Goal: Task Accomplishment & Management: Manage account settings

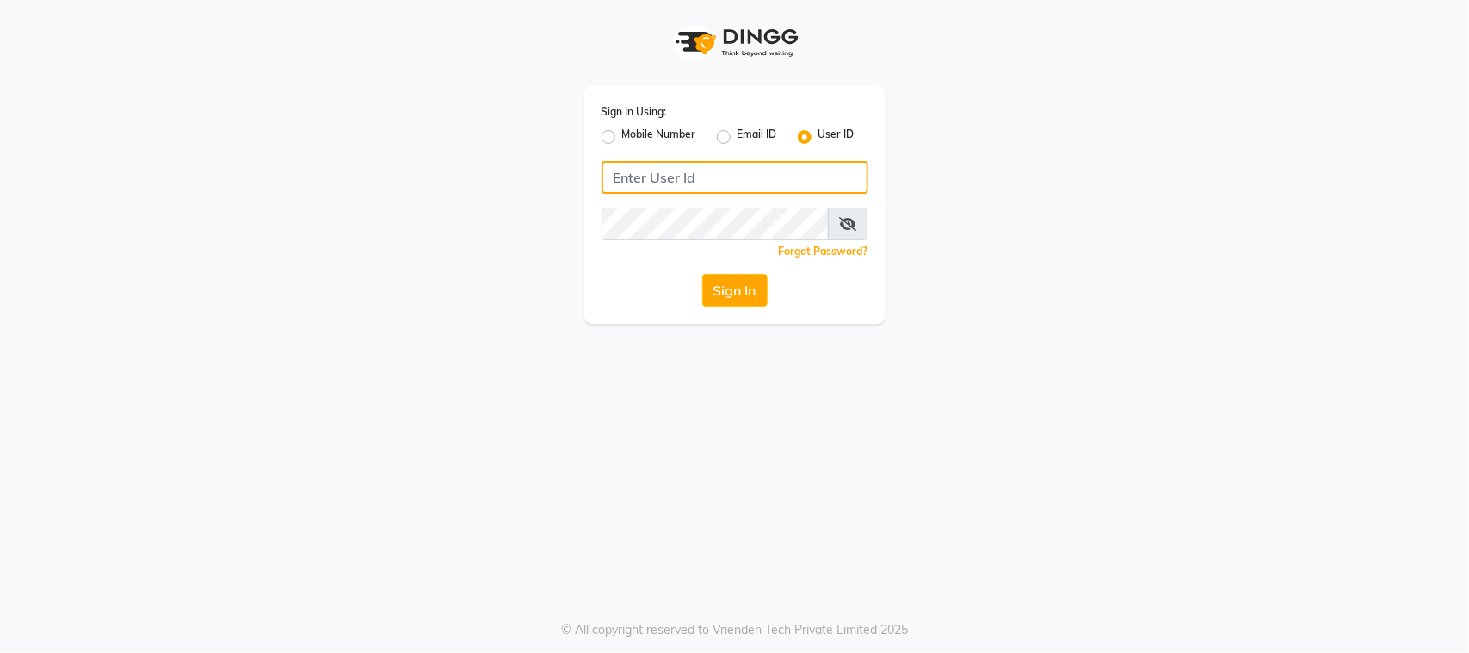
click at [680, 168] on input "Username" at bounding box center [735, 177] width 267 height 33
type input "thepurplevanity"
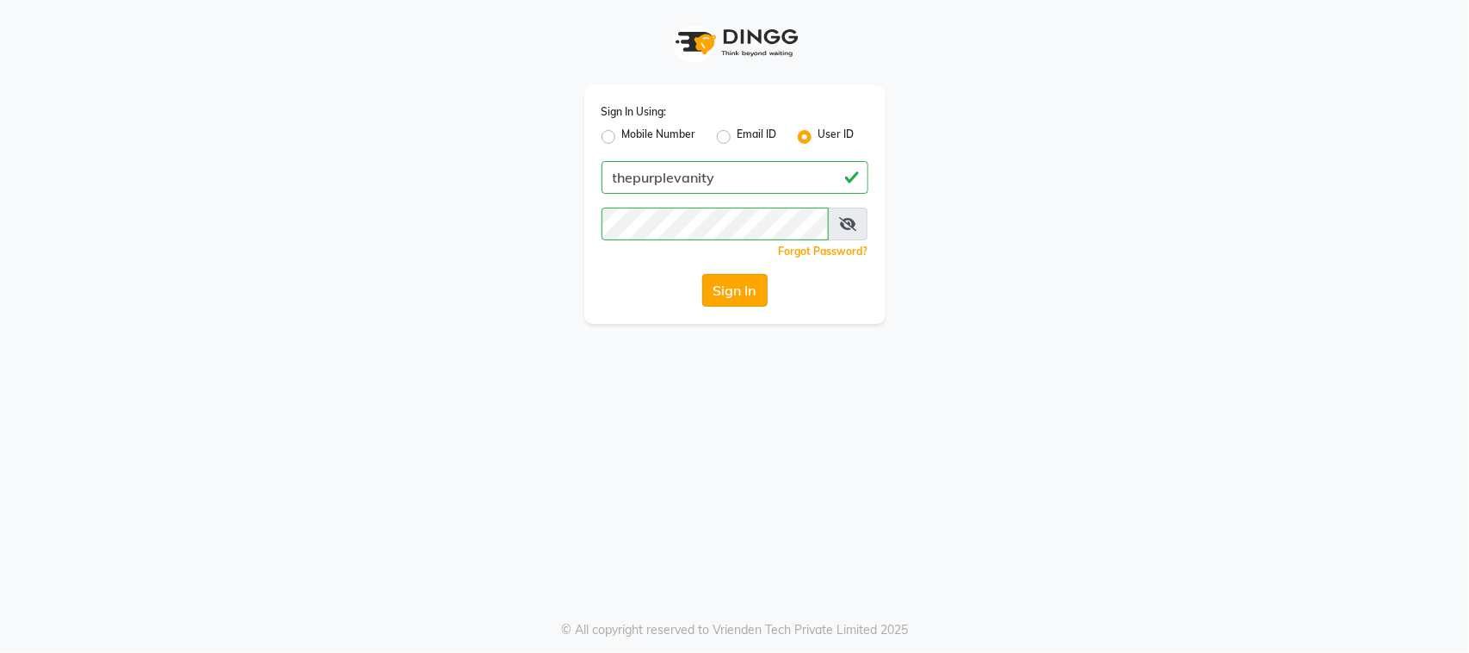
click at [726, 298] on button "Sign In" at bounding box center [734, 290] width 65 height 33
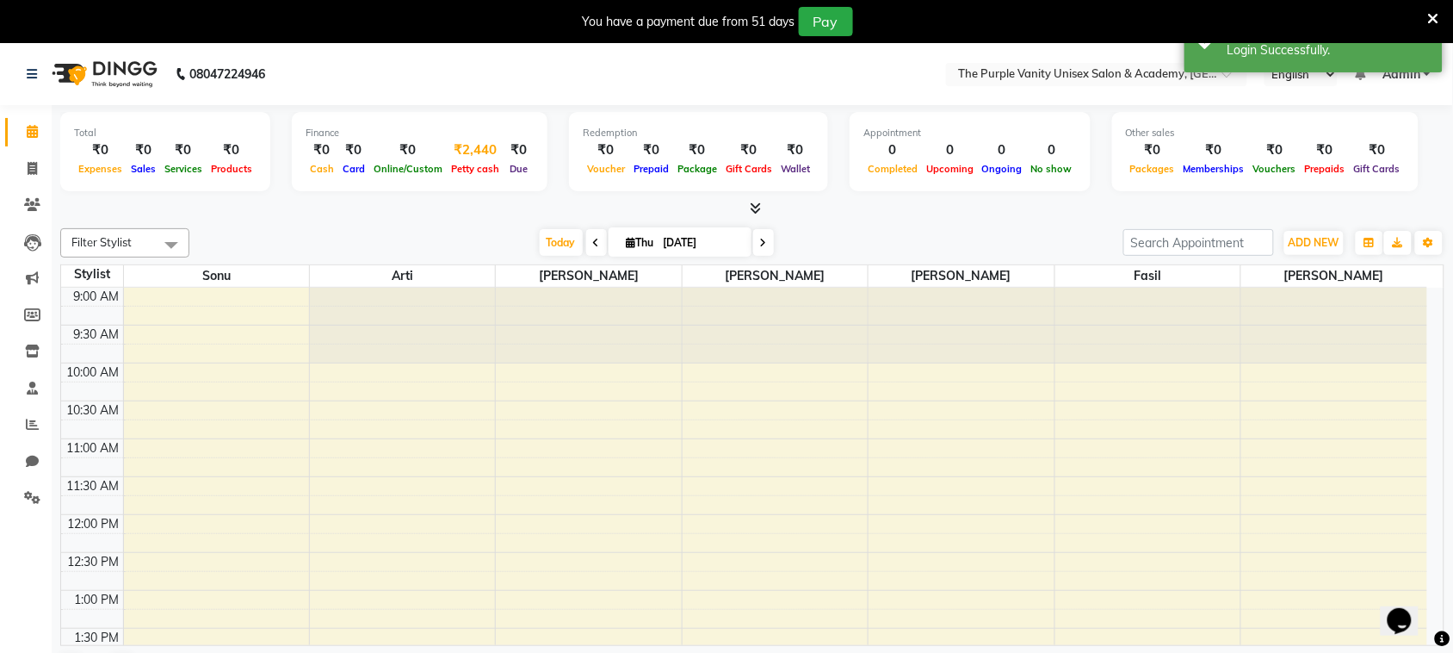
click at [466, 148] on div "₹2,440" at bounding box center [475, 150] width 57 height 20
select select "7095"
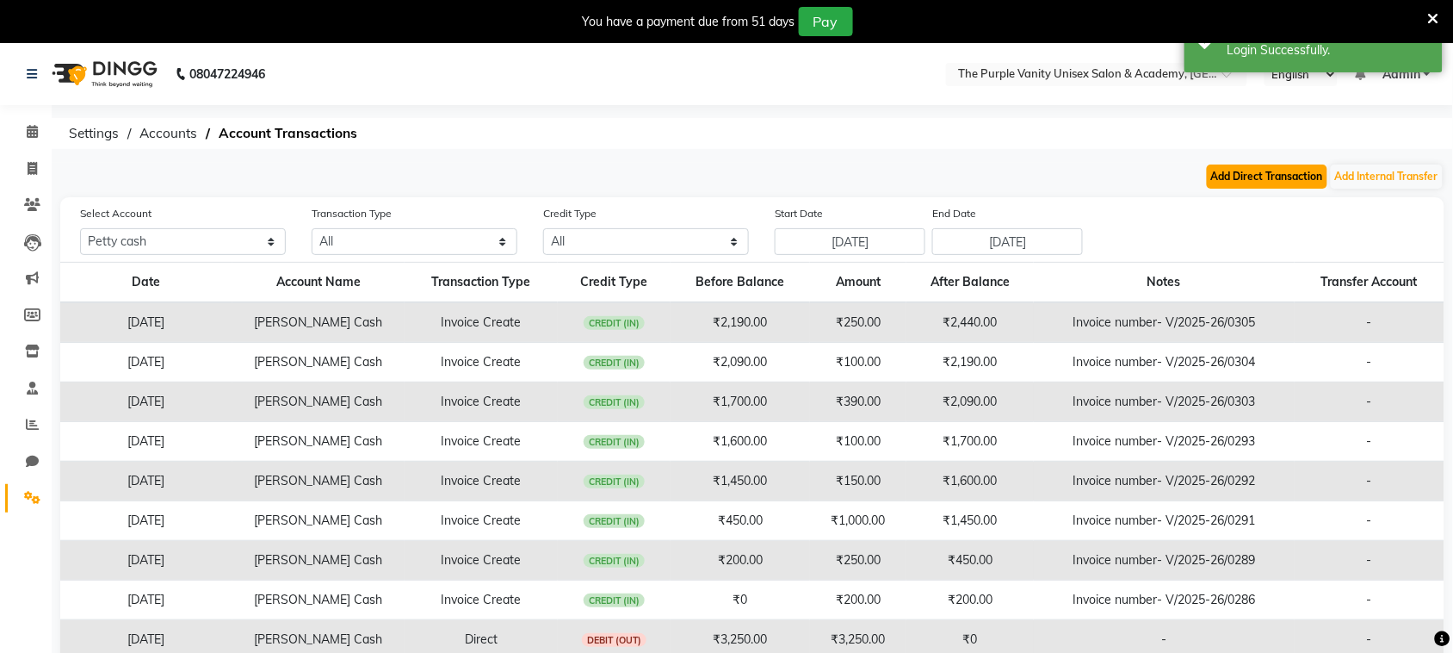
click at [1224, 182] on button "Add Direct Transaction" at bounding box center [1267, 176] width 121 height 24
select select "direct"
select select "7095"
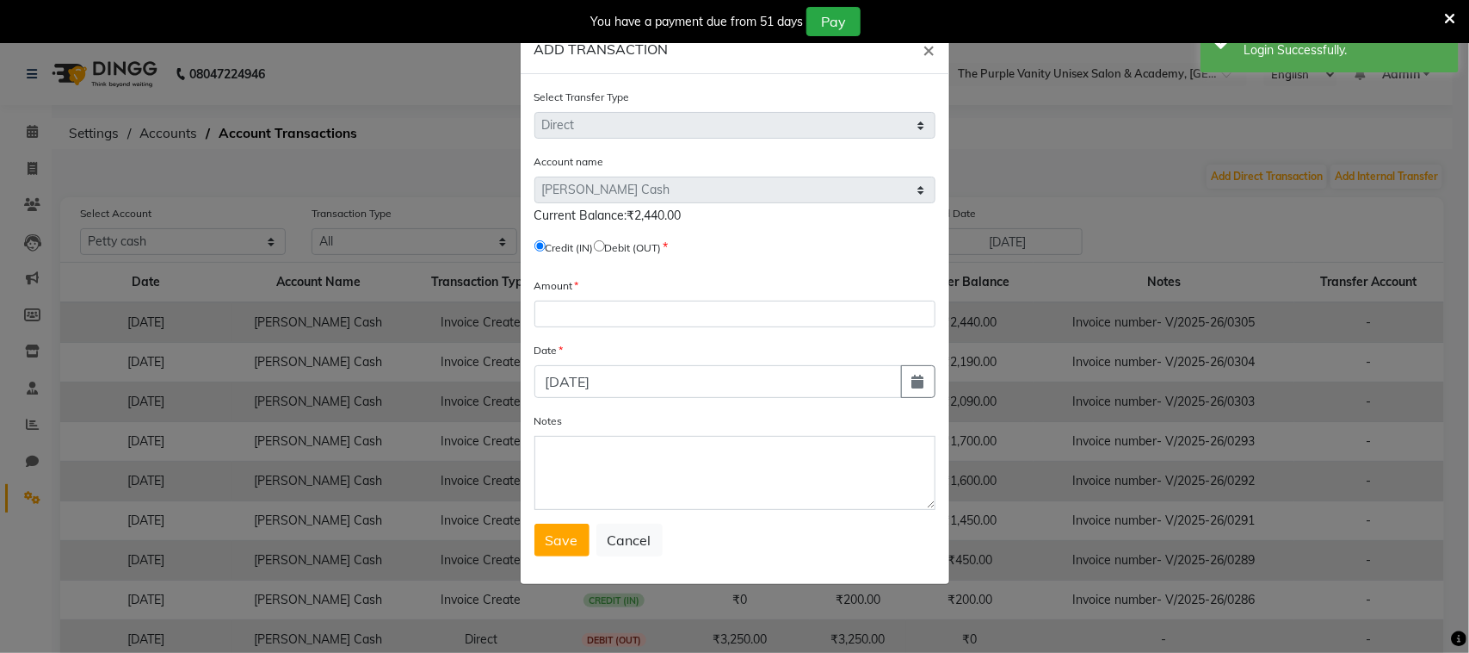
click at [605, 243] on input "radio" at bounding box center [599, 245] width 11 height 11
radio input "true"
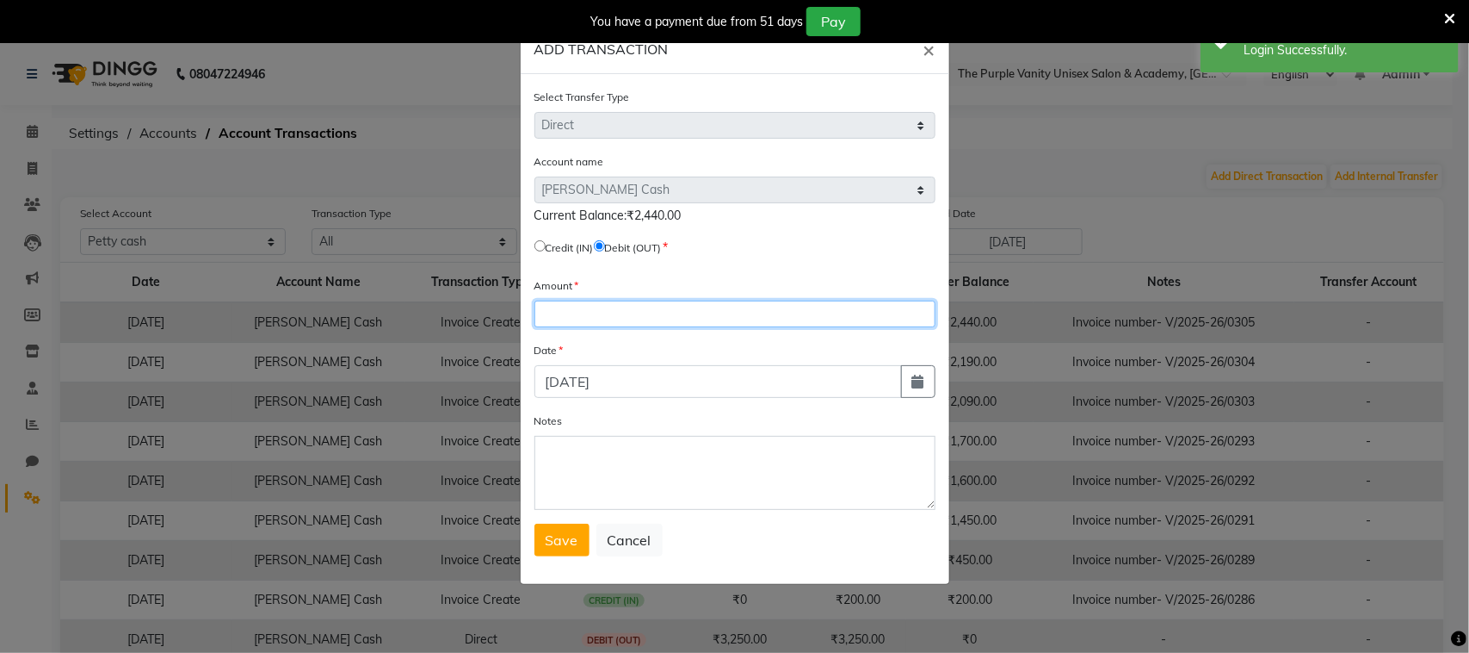
click at [588, 310] on input "number" at bounding box center [735, 313] width 401 height 27
type input "2440"
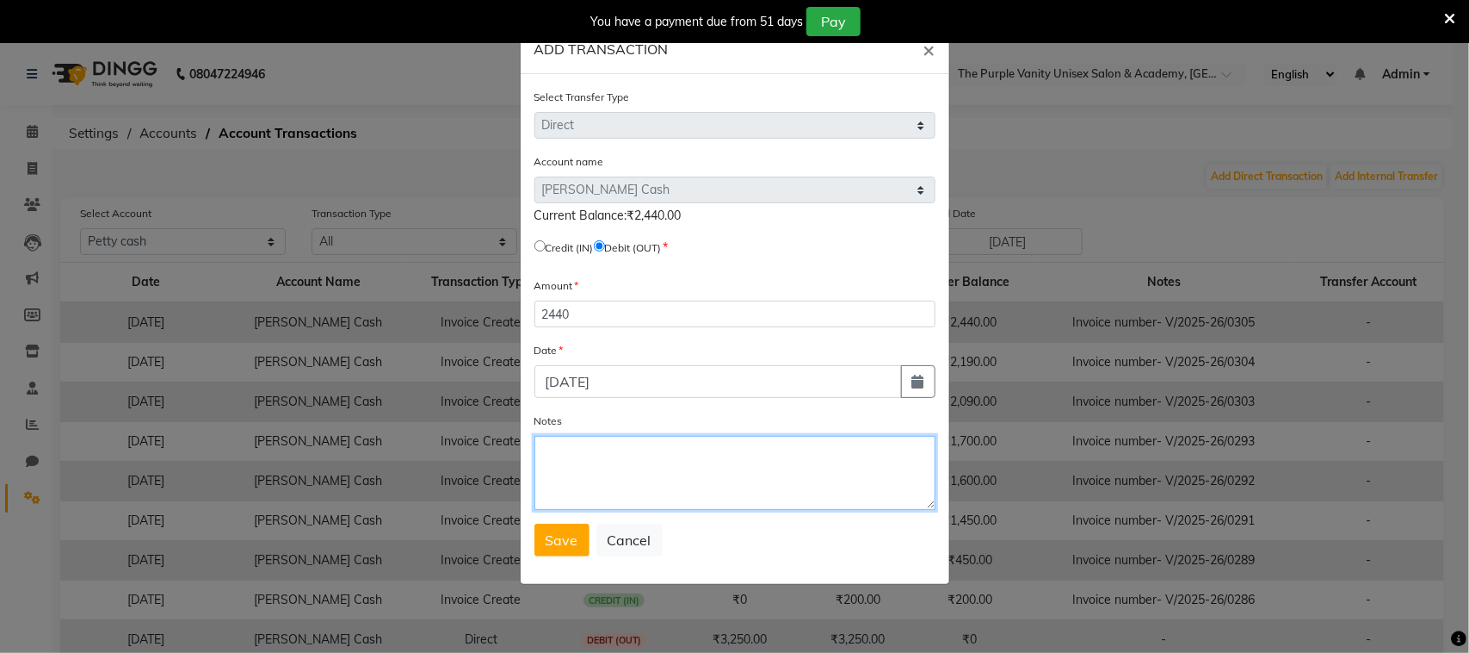
click at [568, 445] on textarea "Notes" at bounding box center [735, 473] width 401 height 74
type textarea "self"
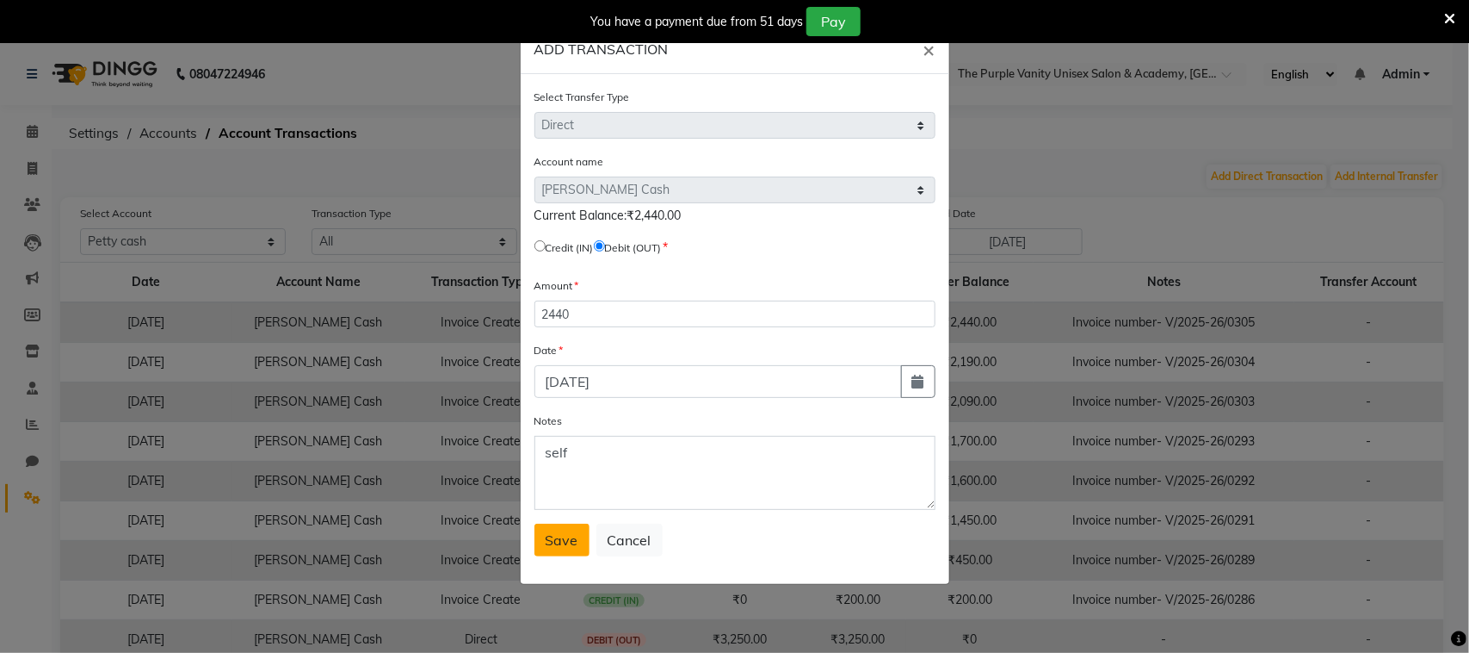
click at [555, 538] on span "Save" at bounding box center [562, 539] width 33 height 17
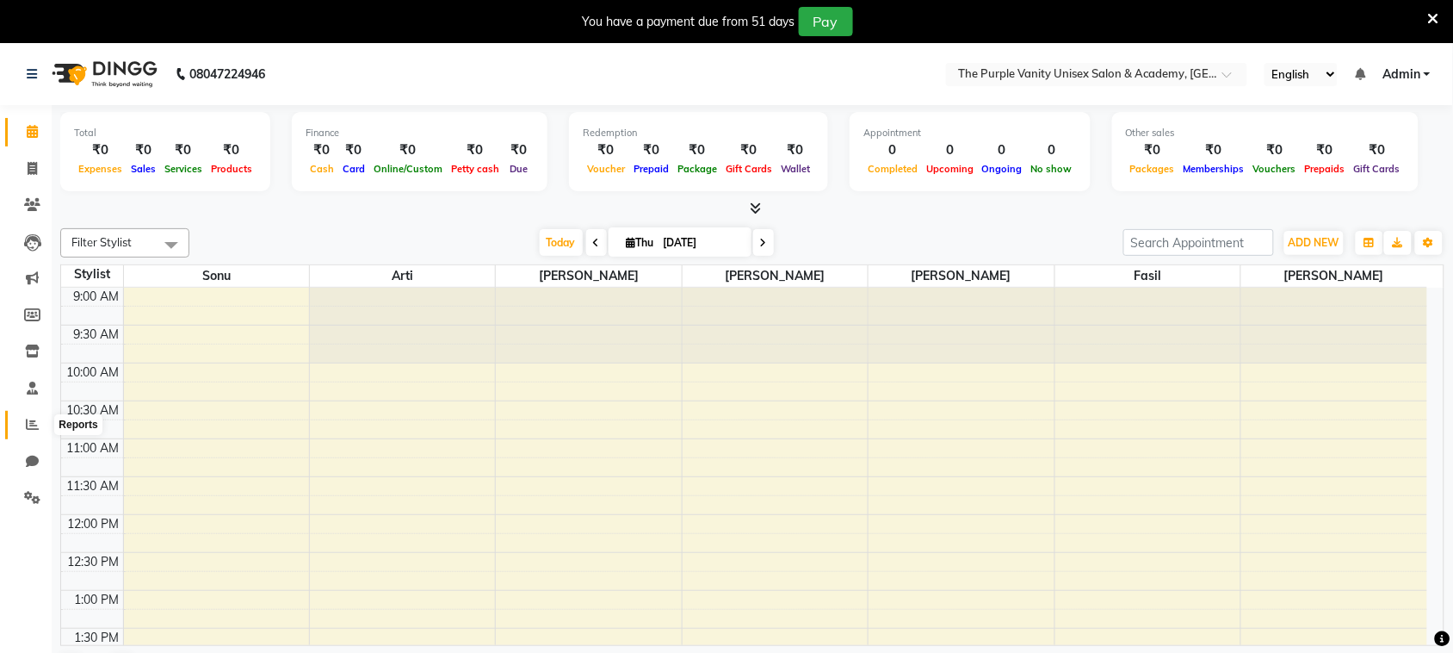
click at [28, 424] on icon at bounding box center [32, 424] width 13 height 13
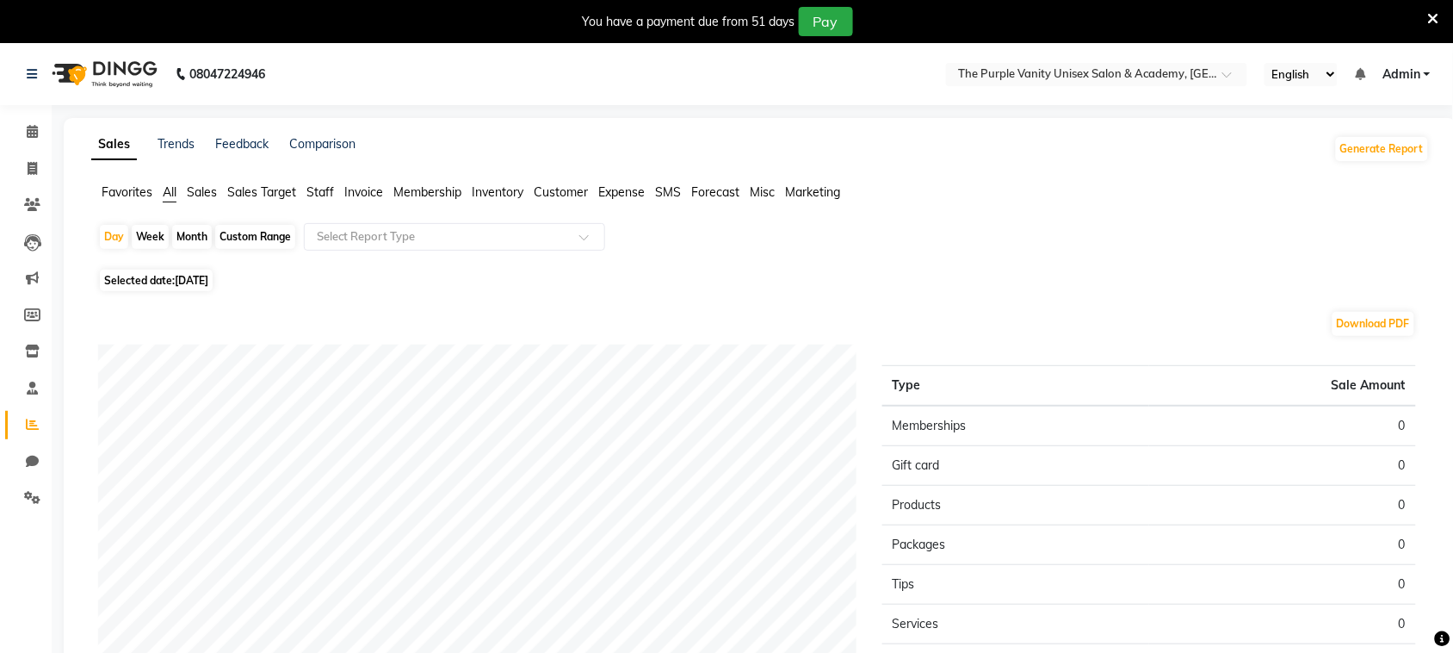
click at [316, 188] on span "Staff" at bounding box center [320, 191] width 28 height 15
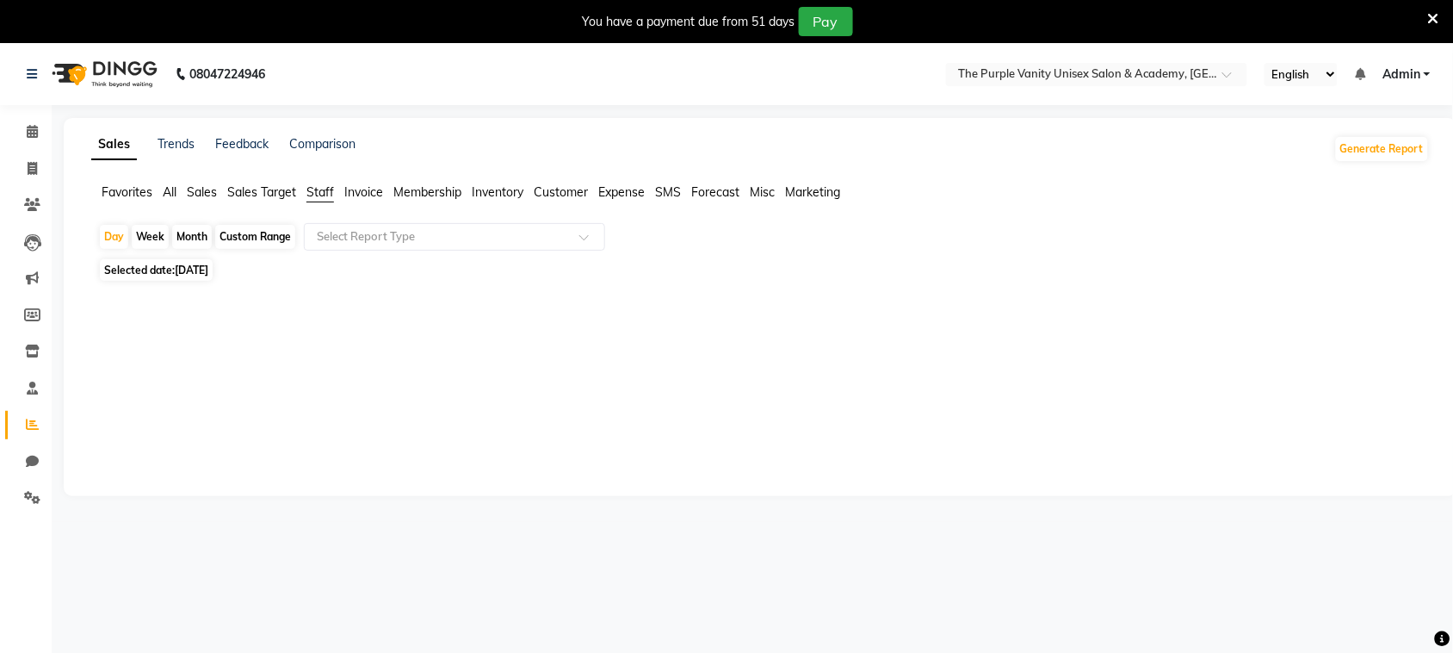
click at [183, 237] on div "Month" at bounding box center [192, 237] width 40 height 24
select select "9"
select select "2025"
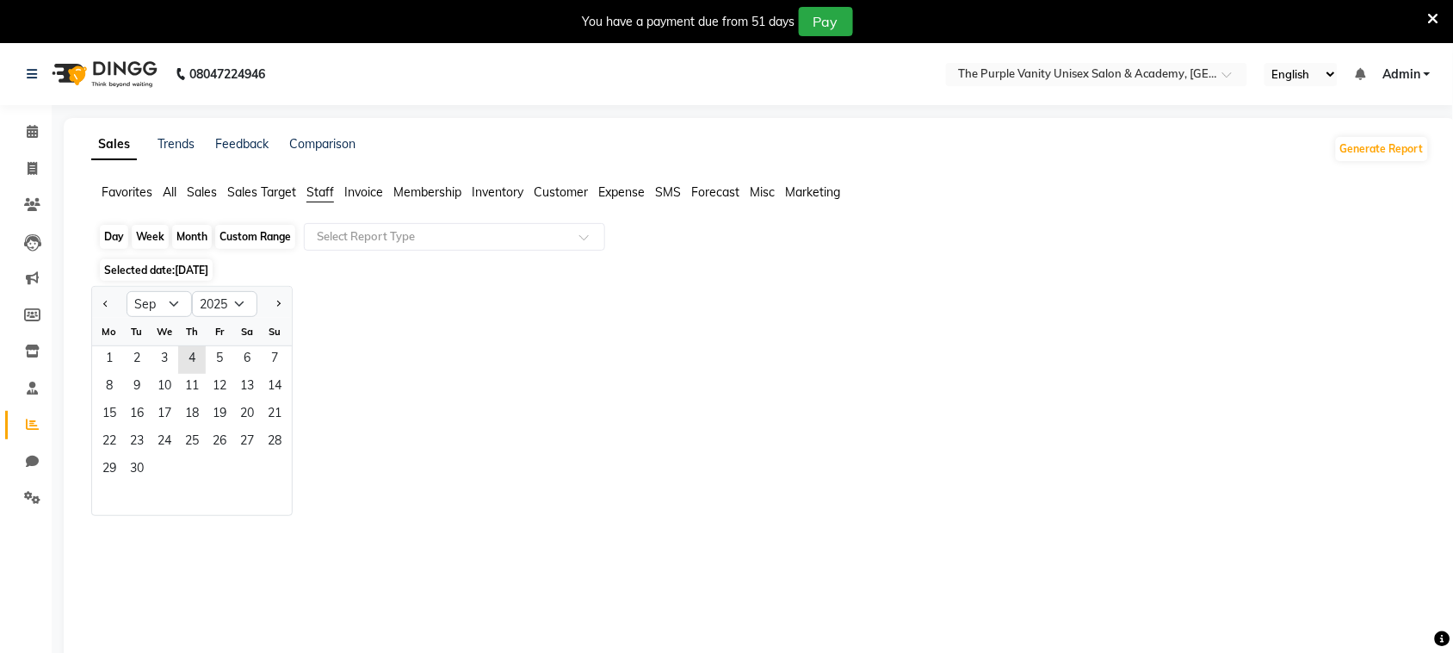
click at [183, 237] on div "Month" at bounding box center [192, 237] width 40 height 24
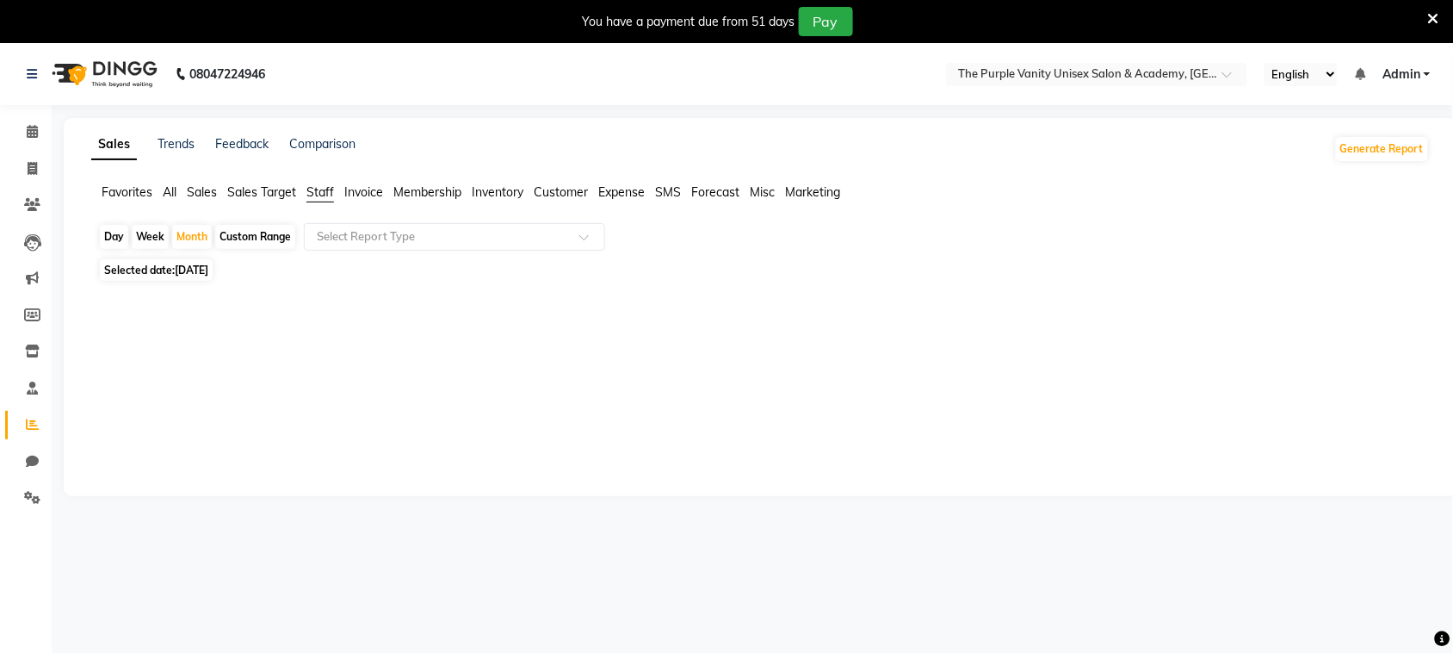
click at [325, 188] on span "Staff" at bounding box center [320, 191] width 28 height 15
click at [190, 238] on div "Month" at bounding box center [192, 237] width 40 height 24
select select "9"
select select "2025"
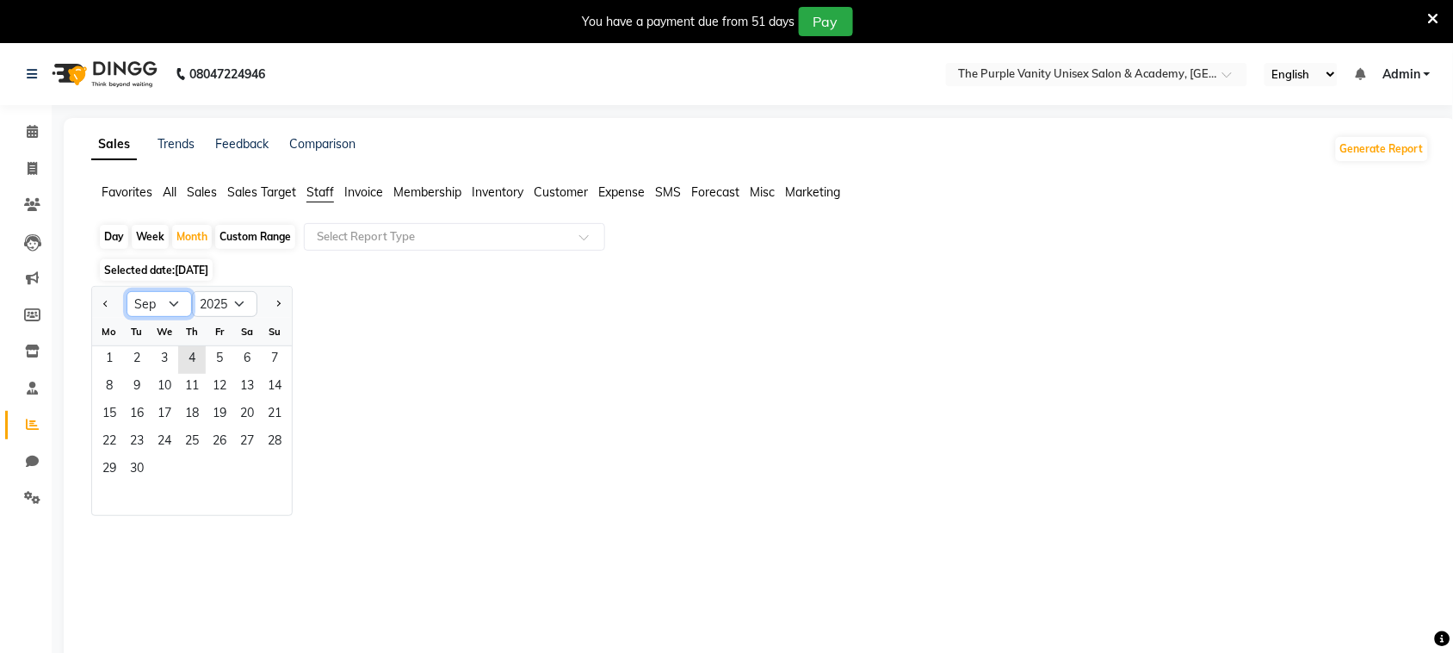
click at [169, 307] on select "Jan Feb Mar Apr May Jun [DATE] Aug Sep Oct Nov Dec" at bounding box center [159, 304] width 65 height 26
select select "8"
click at [127, 292] on select "Jan Feb Mar Apr May Jun [DATE] Aug Sep Oct Nov Dec" at bounding box center [159, 304] width 65 height 26
